Goal: Find specific page/section: Find specific page/section

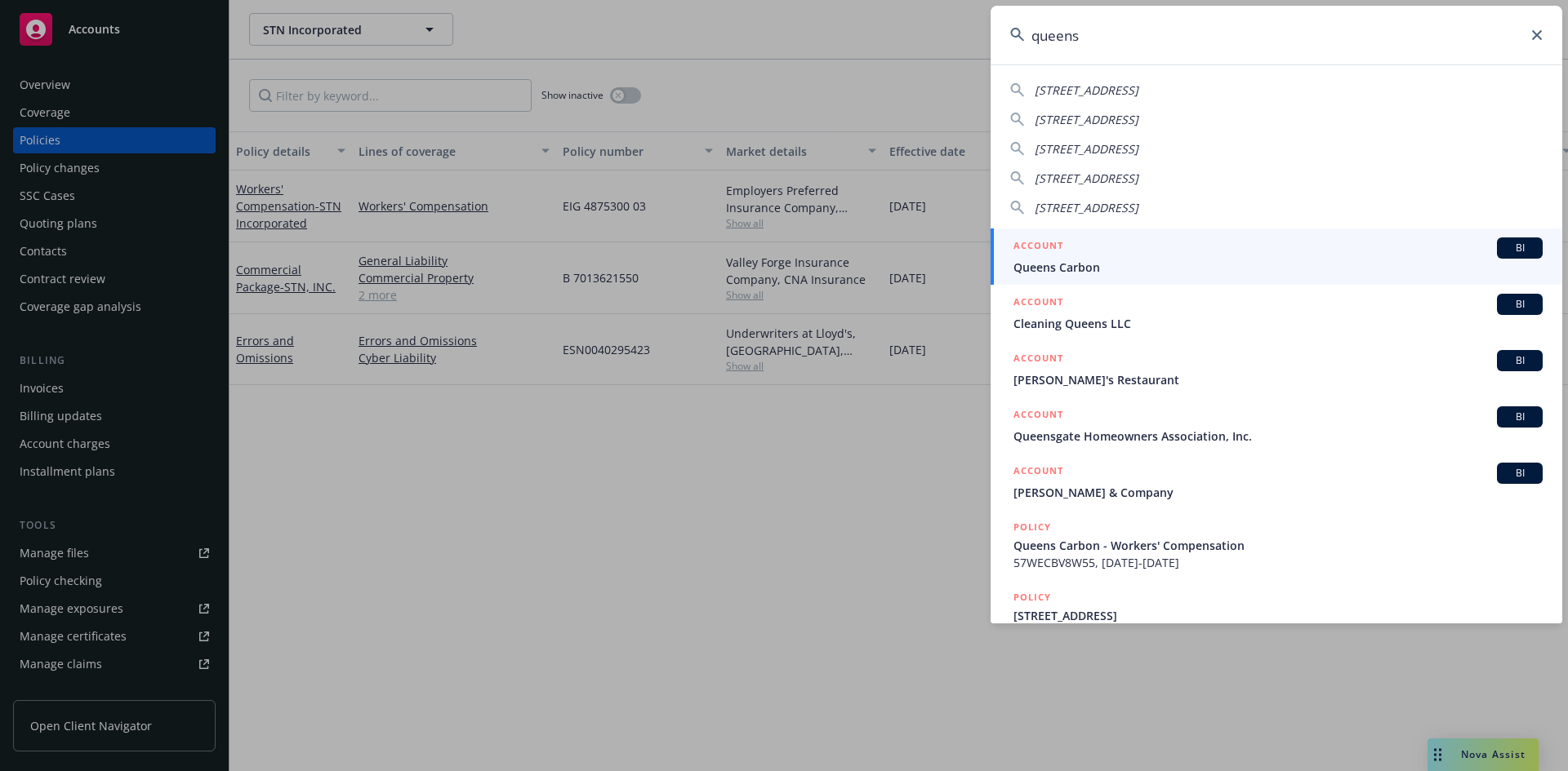
type input "queens"
click at [1045, 245] on h5 "ACCOUNT" at bounding box center [1038, 247] width 50 height 20
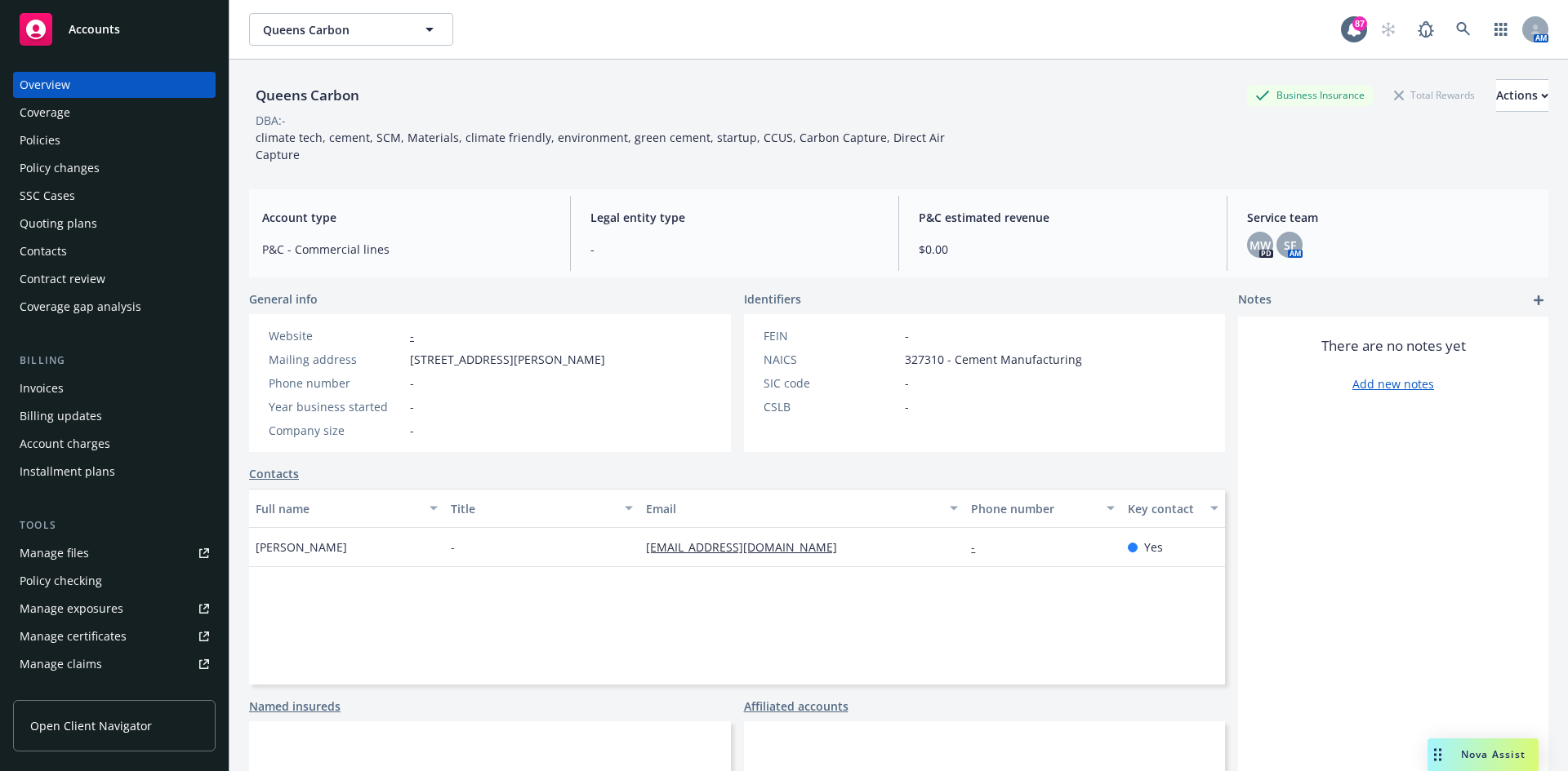
click at [92, 139] on div "Policies" at bounding box center [114, 141] width 189 height 26
